Goal: Find specific page/section: Find specific page/section

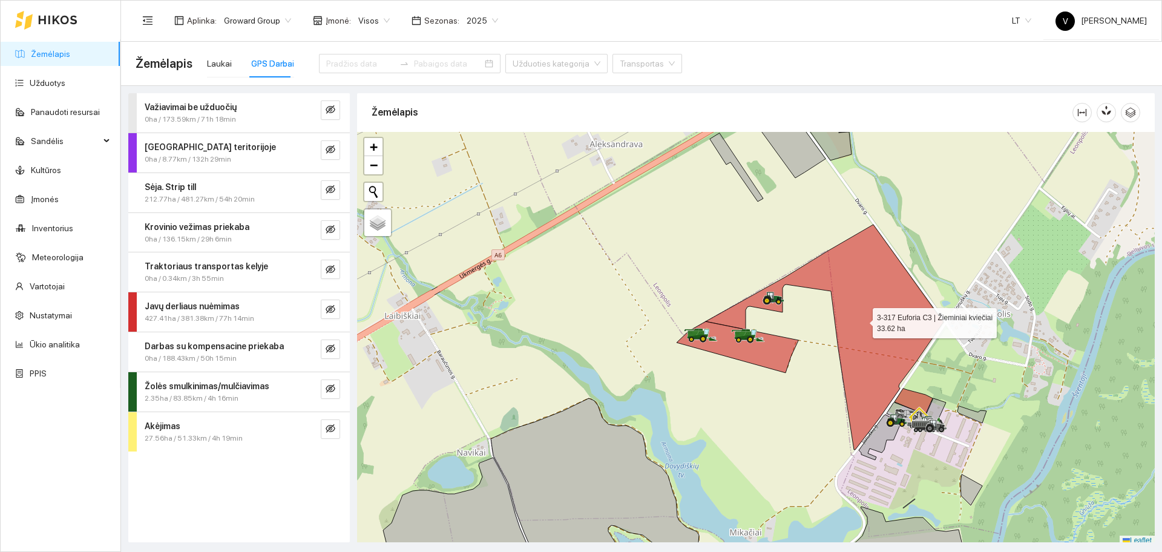
scroll to position [4, 0]
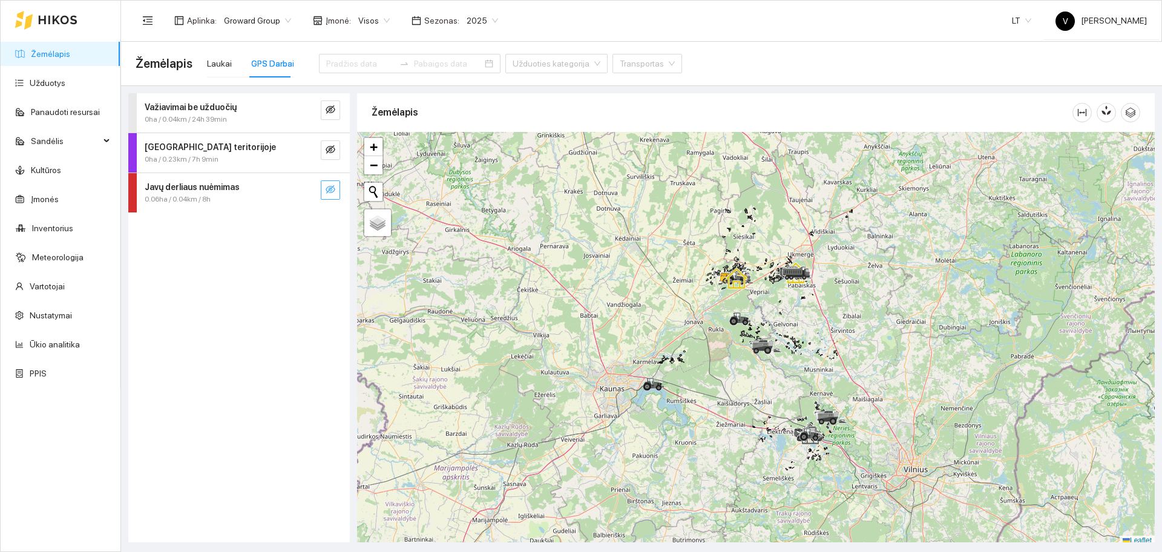
click at [334, 191] on icon "eye-invisible" at bounding box center [331, 189] width 10 height 8
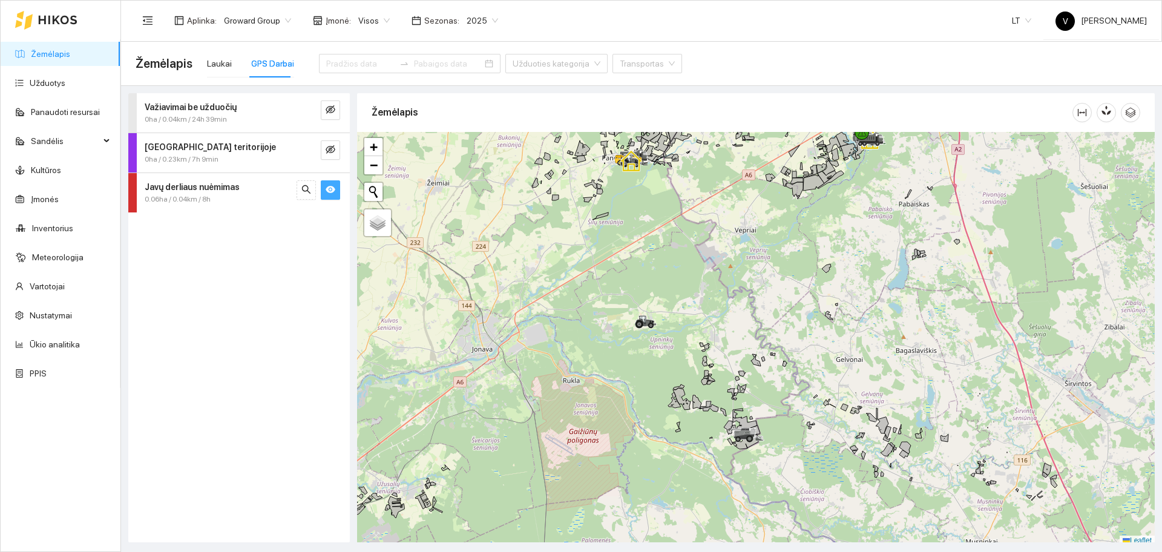
scroll to position [4, 0]
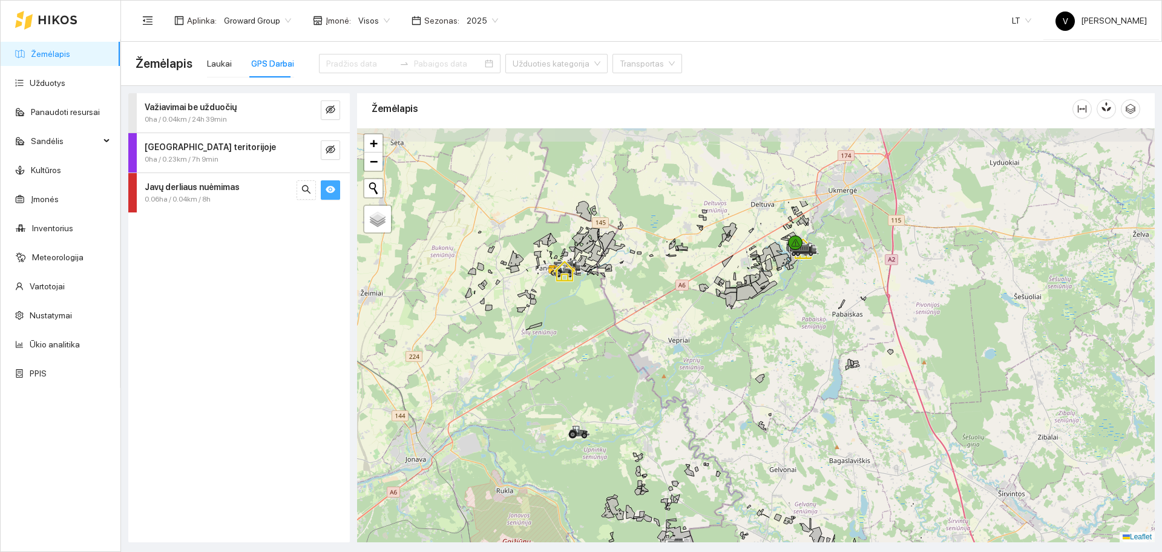
drag, startPoint x: 755, startPoint y: 240, endPoint x: 695, endPoint y: 315, distance: 96.5
click at [695, 315] on div at bounding box center [756, 335] width 798 height 414
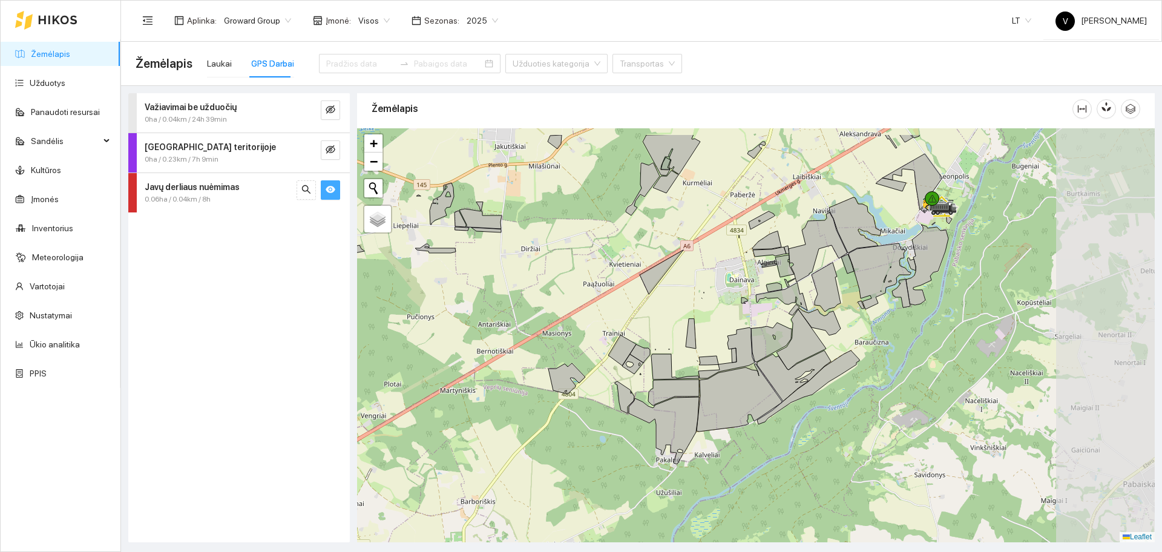
drag, startPoint x: 886, startPoint y: 268, endPoint x: 751, endPoint y: 308, distance: 140.2
click at [751, 308] on div at bounding box center [756, 335] width 798 height 414
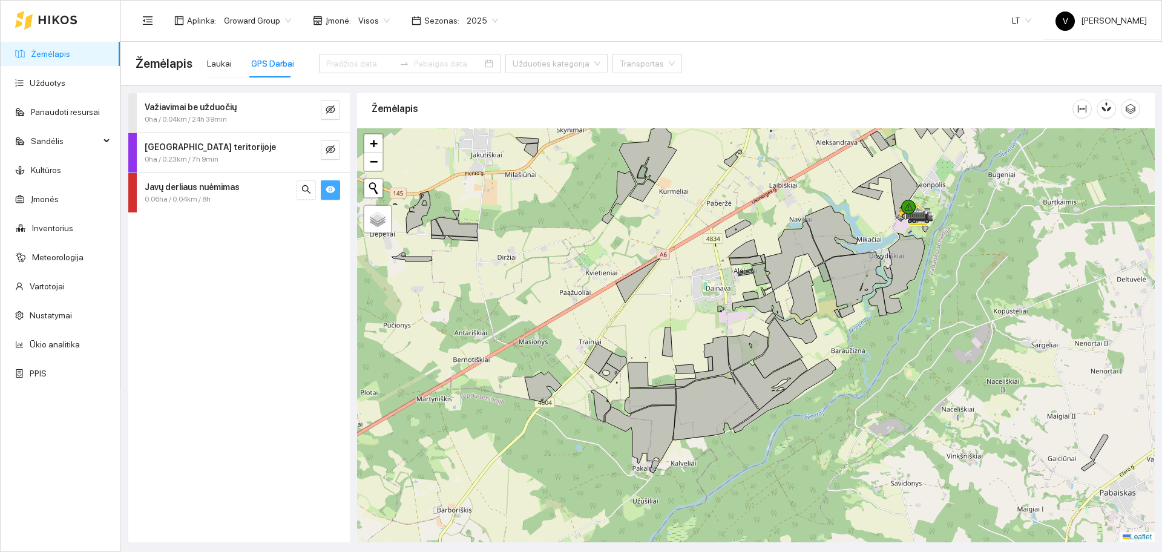
drag, startPoint x: 865, startPoint y: 246, endPoint x: 792, endPoint y: 257, distance: 73.5
click at [807, 271] on div at bounding box center [756, 335] width 798 height 414
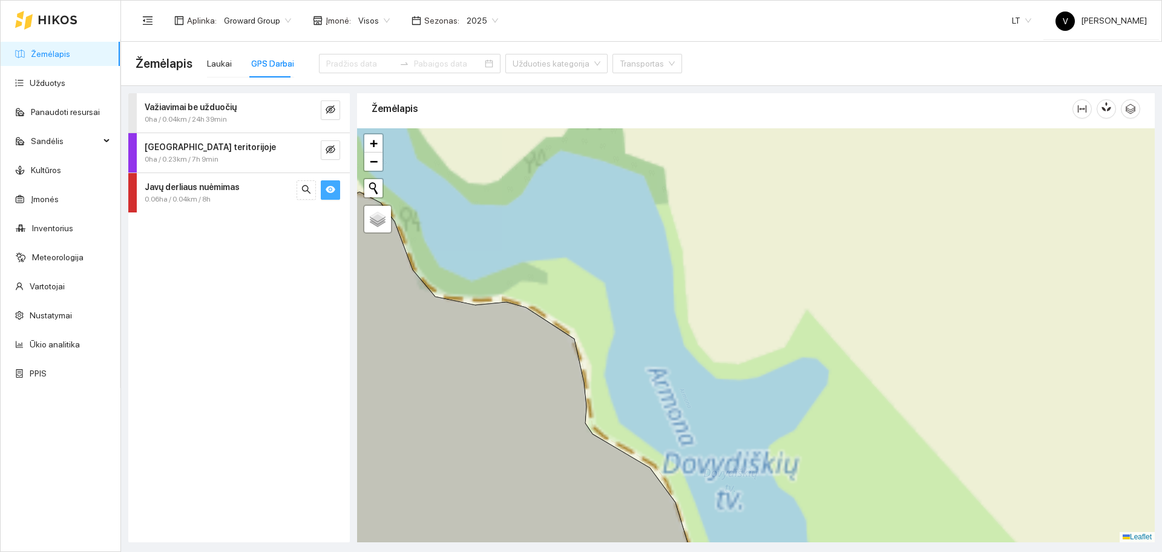
drag, startPoint x: 730, startPoint y: 292, endPoint x: 681, endPoint y: 339, distance: 68.1
click at [681, 339] on div at bounding box center [756, 335] width 798 height 414
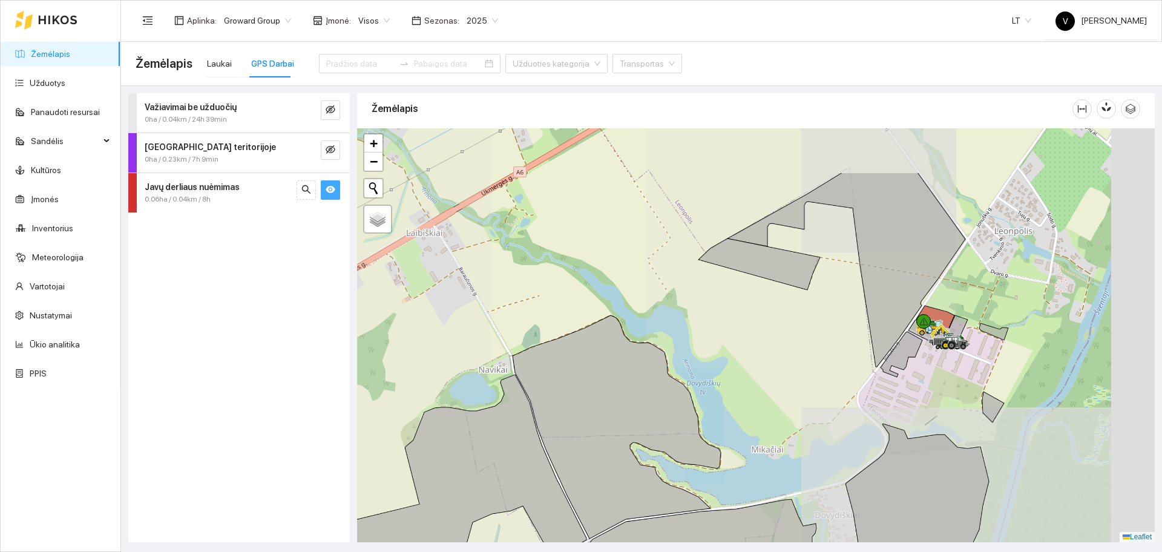
drag, startPoint x: 941, startPoint y: 223, endPoint x: 794, endPoint y: 311, distance: 170.5
click at [787, 312] on div at bounding box center [756, 335] width 798 height 414
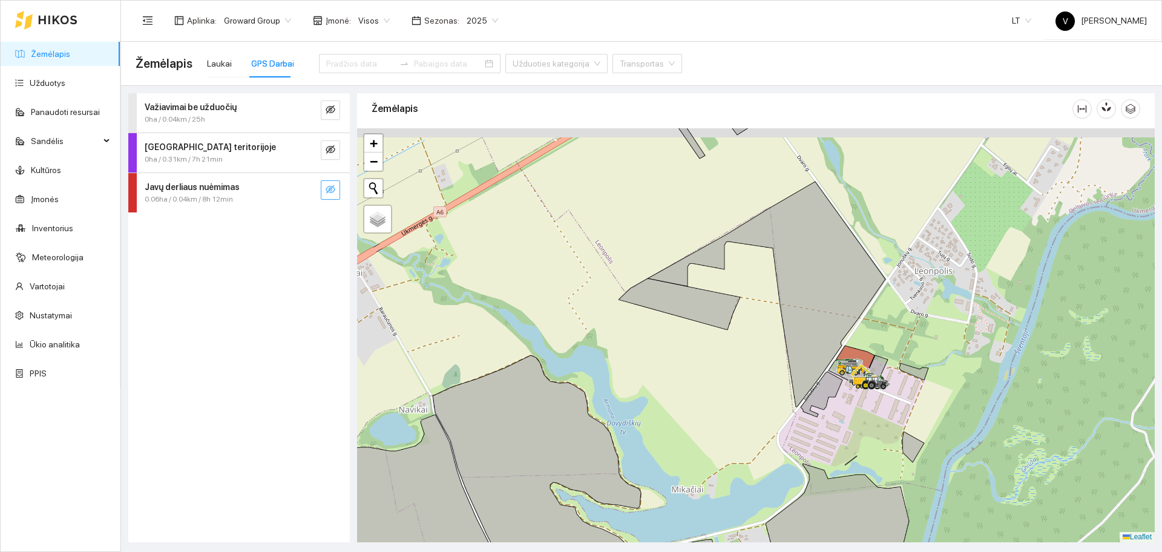
drag, startPoint x: 831, startPoint y: 254, endPoint x: 754, endPoint y: 291, distance: 84.8
click at [754, 291] on div at bounding box center [756, 335] width 798 height 414
click at [70, 49] on link "Žemėlapis" at bounding box center [50, 54] width 39 height 10
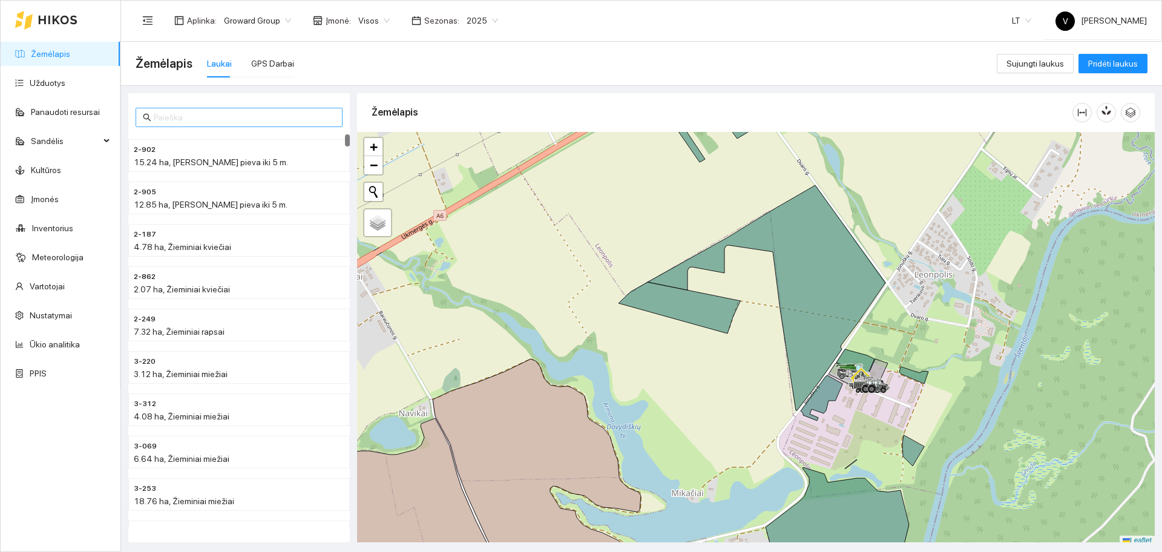
click at [216, 111] on input "text" at bounding box center [245, 117] width 182 height 13
type input "3-141"
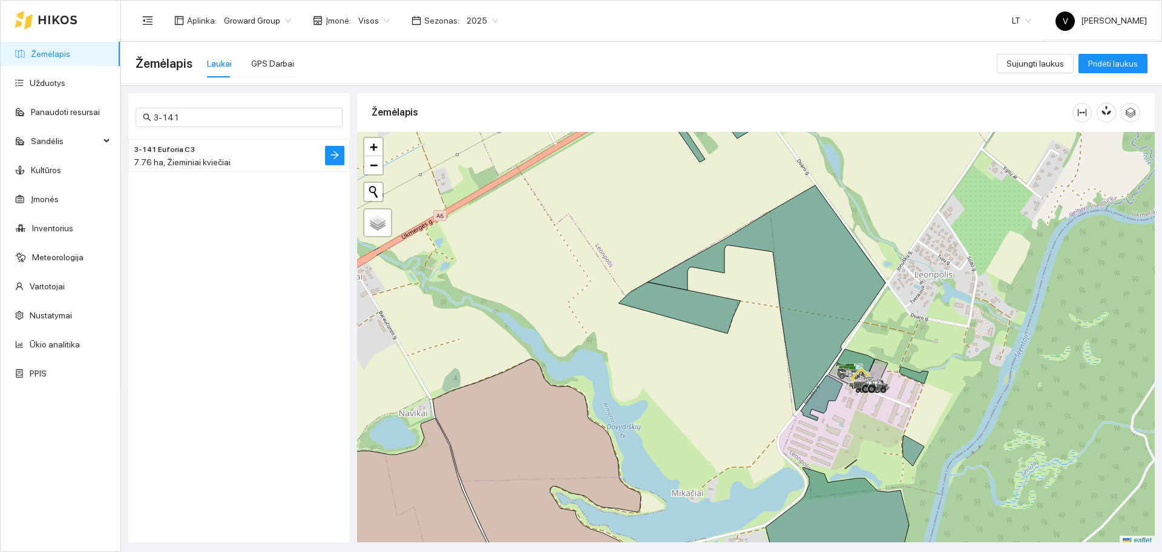
click at [195, 157] on span "7.76 ha, Žieminiai kviečiai" at bounding box center [182, 162] width 97 height 10
